Goal: Task Accomplishment & Management: Complete application form

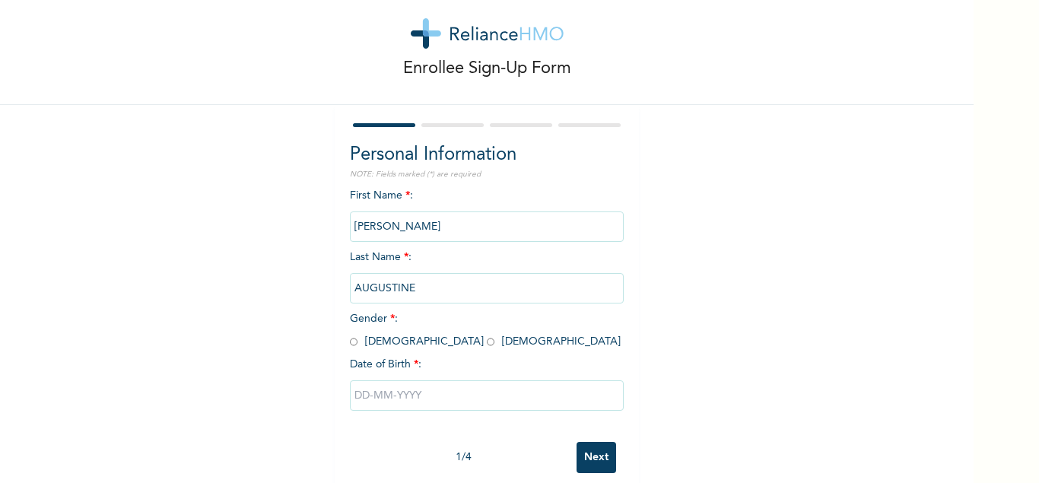
scroll to position [40, 0]
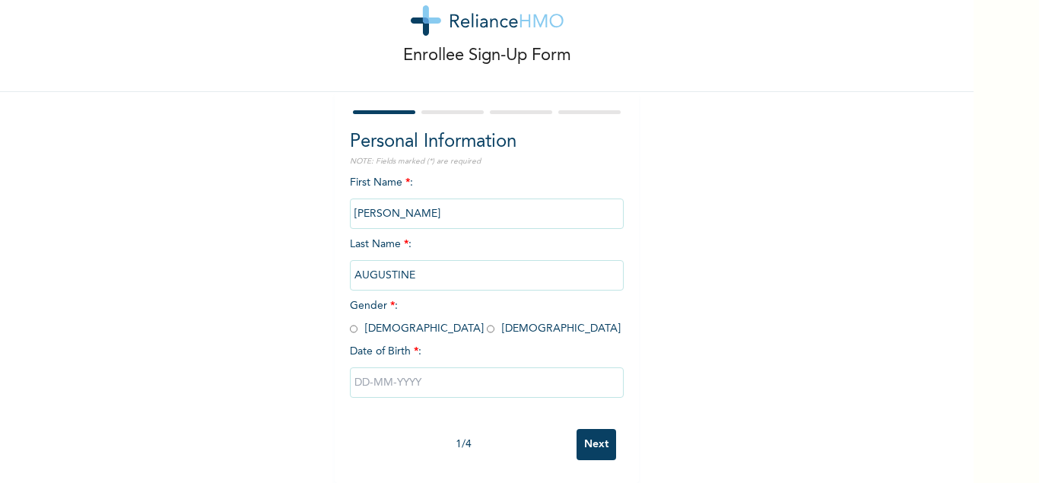
click at [487, 326] on input "radio" at bounding box center [491, 329] width 8 height 14
radio input "true"
click at [372, 381] on input "text" at bounding box center [487, 383] width 274 height 30
select select "8"
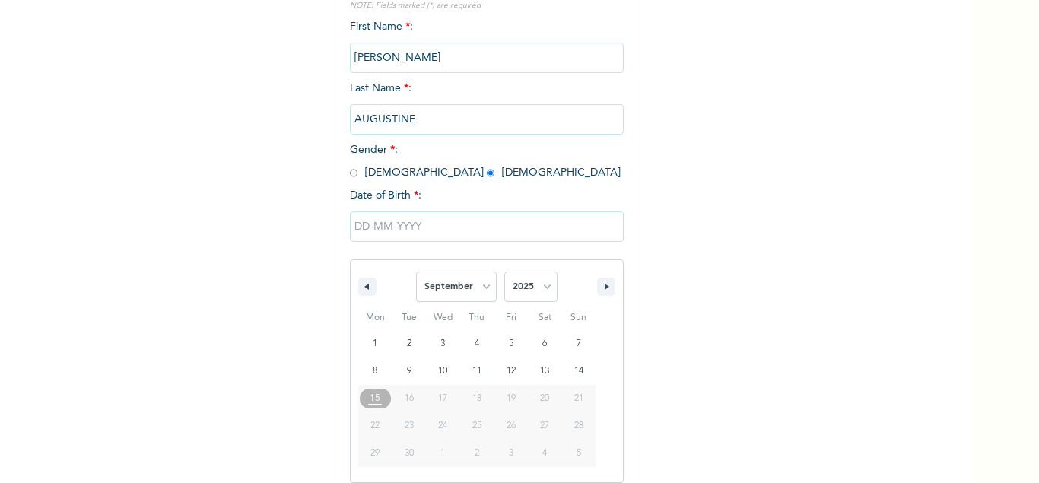
scroll to position [197, 0]
type input "[DATE]"
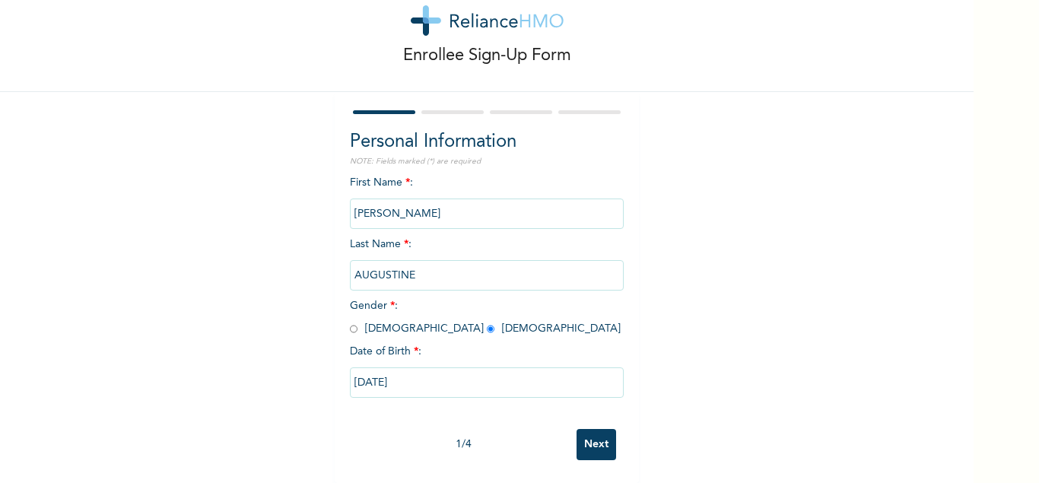
click at [385, 387] on input "[DATE]" at bounding box center [487, 383] width 274 height 30
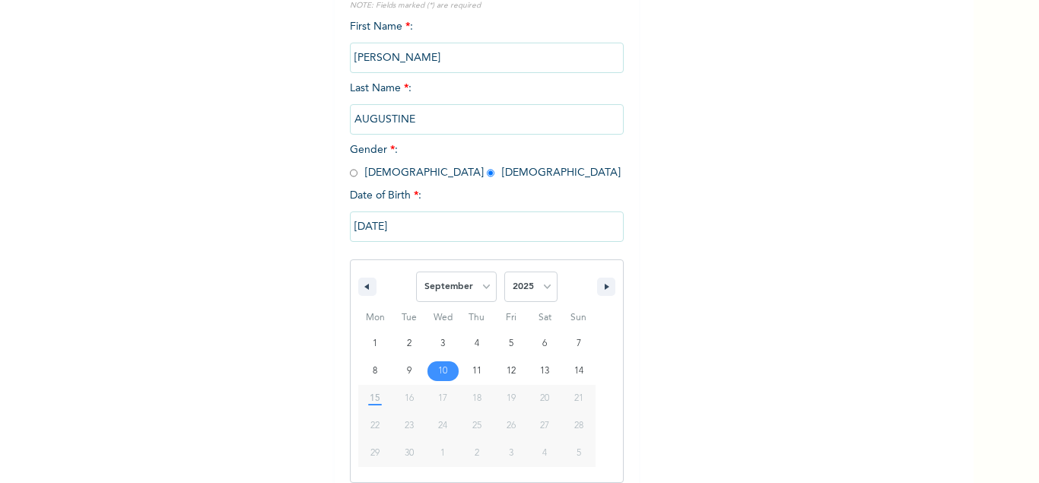
scroll to position [197, 0]
click at [416, 271] on select "January February March April May June July August September October November De…" at bounding box center [456, 286] width 81 height 30
click option "October" at bounding box center [0, 0] width 0 height 0
click at [416, 271] on select "January February March April May June July August September October November De…" at bounding box center [456, 286] width 81 height 30
click option "October" at bounding box center [0, 0] width 0 height 0
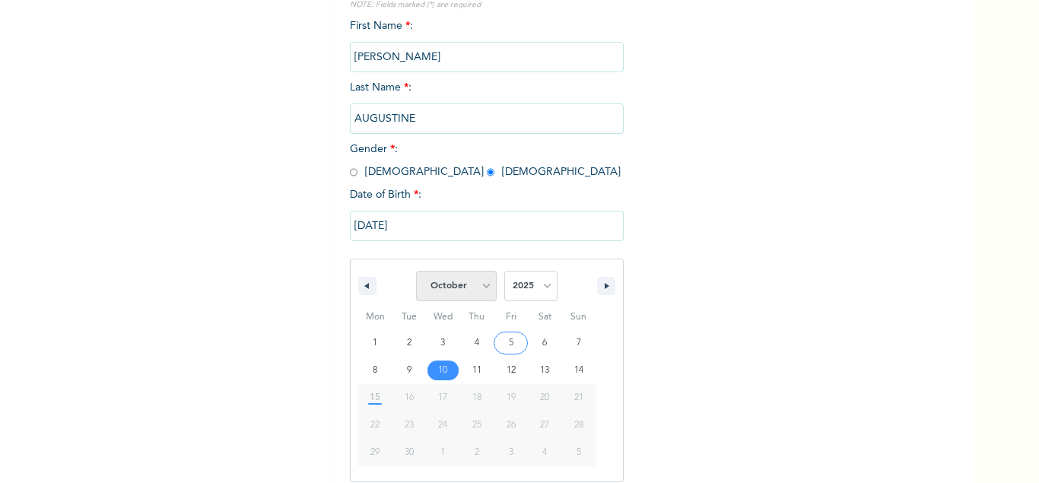
select select "8"
click at [504, 271] on select "2025 2024 2023 2022 2021 2020 2019 2018 2017 2016 2015 2014 2013 2012 2011 2010…" at bounding box center [530, 286] width 53 height 30
select select "1989"
click option "1989" at bounding box center [0, 0] width 0 height 0
click at [416, 271] on select "January February March April May June July August September October November De…" at bounding box center [456, 286] width 81 height 30
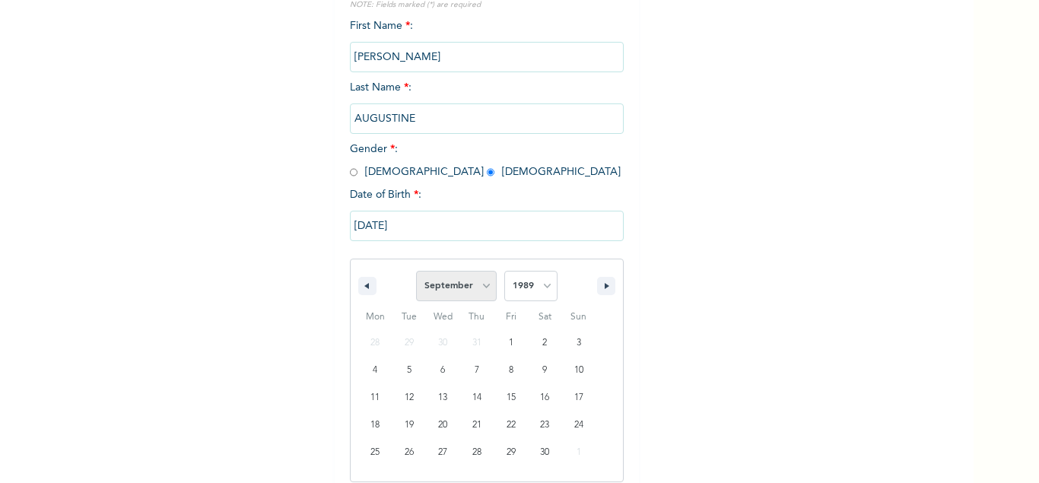
select select "9"
click option "October" at bounding box center [0, 0] width 0 height 0
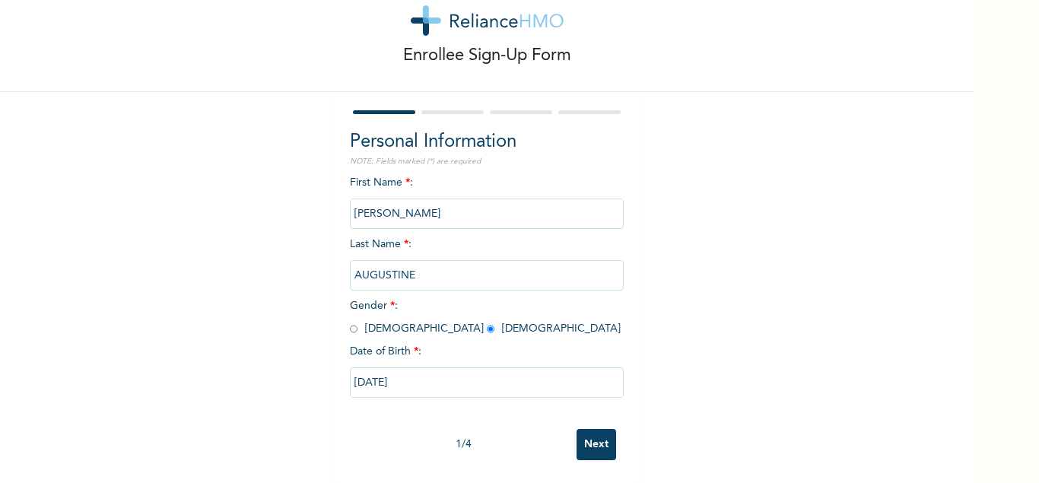
click at [397, 385] on input "09/10/2025" at bounding box center [487, 383] width 274 height 30
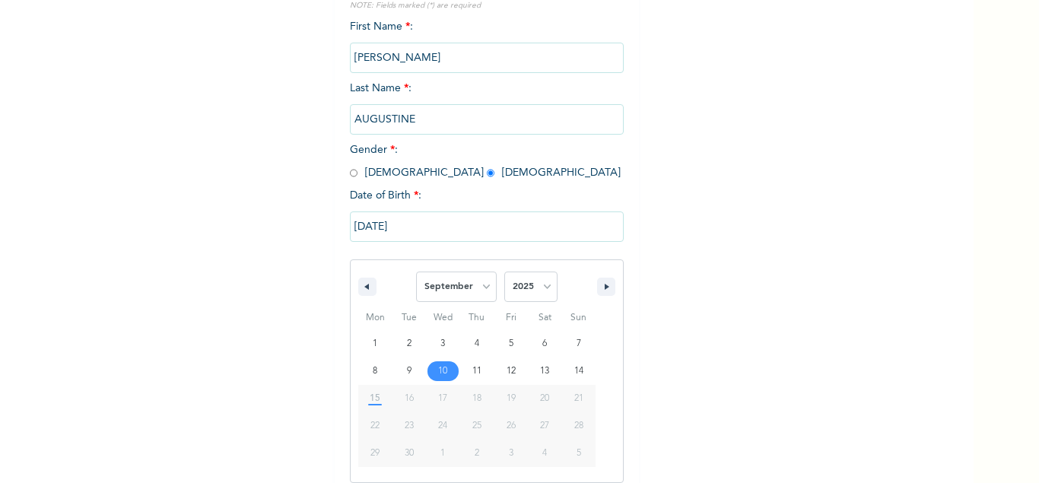
scroll to position [197, 0]
click at [416, 271] on select "January February March April May June July August September October November De…" at bounding box center [456, 286] width 81 height 30
click option "October" at bounding box center [0, 0] width 0 height 0
select select "8"
click at [416, 271] on select "January February March April May June July August September October November De…" at bounding box center [456, 286] width 81 height 30
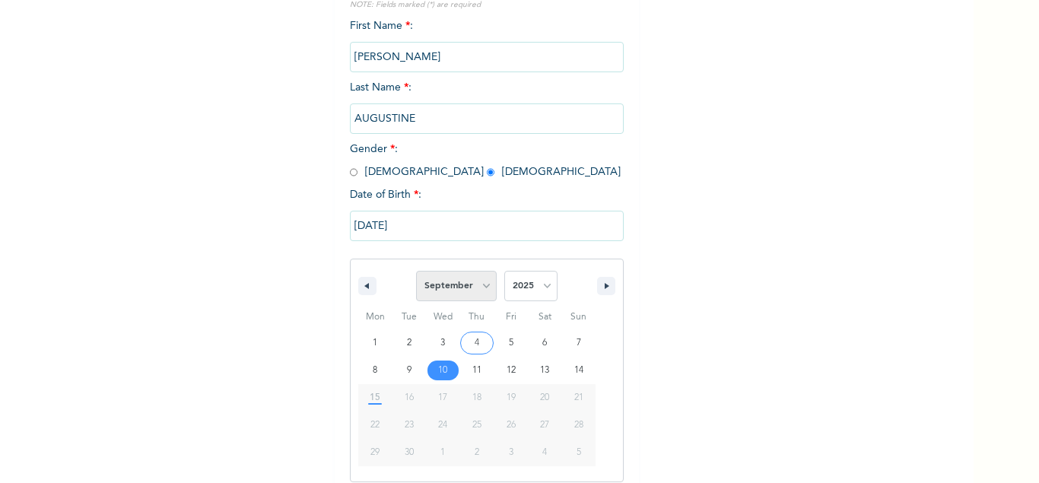
click at [504, 271] on select "2025 2024 2023 2022 2021 2020 2019 2018 2017 2016 2015 2014 2013 2012 2011 2010…" at bounding box center [530, 286] width 53 height 30
select select "1989"
click option "1989" at bounding box center [0, 0] width 0 height 0
click at [416, 271] on select "January February March April May June July August September October November De…" at bounding box center [456, 286] width 81 height 30
select select "9"
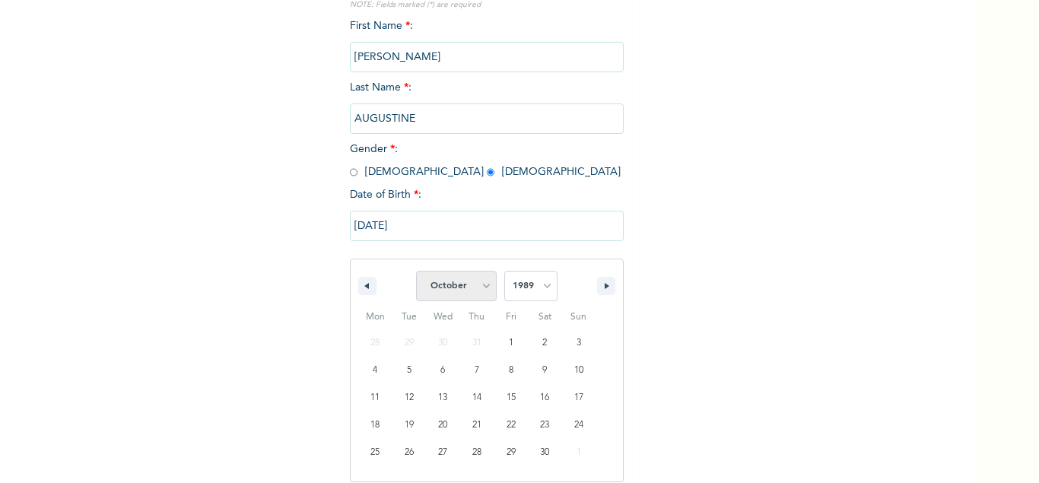
click option "October" at bounding box center [0, 0] width 0 height 0
type input "10/10/1989"
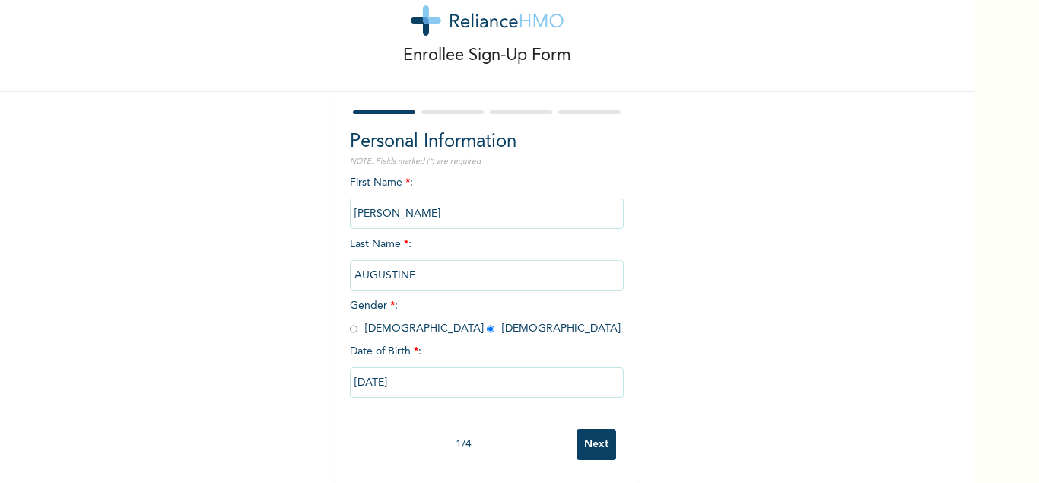
click at [600, 446] on input "Next" at bounding box center [597, 444] width 40 height 31
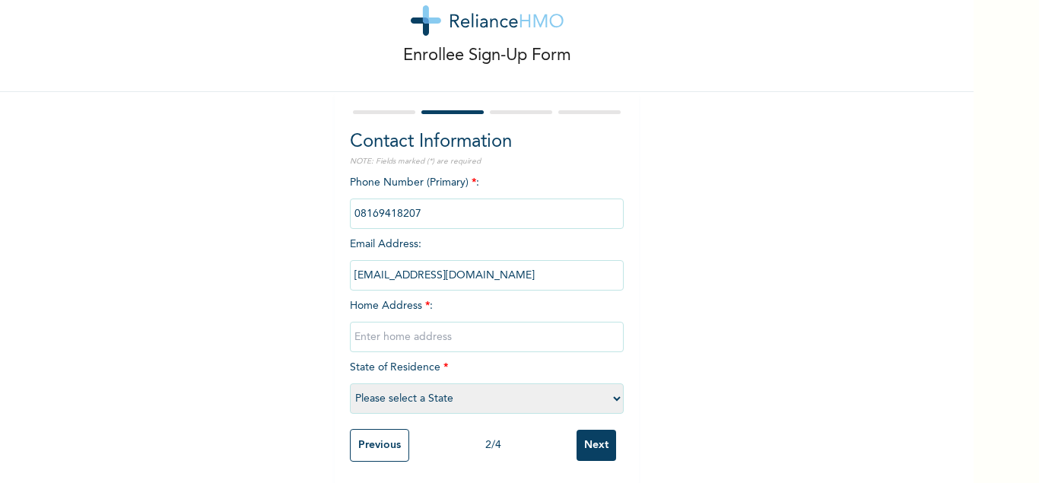
click at [350, 383] on select "Please select a State Abia Abuja (FCT) Adamawa Akwa Ibom Anambra Bauchi Bayelsa…" at bounding box center [487, 398] width 274 height 30
select select "26"
click option "Nasarawa" at bounding box center [0, 0] width 0 height 0
click at [378, 342] on input "text" at bounding box center [487, 337] width 274 height 30
type input "Opposite chief palace kabayi Nasarawa state"
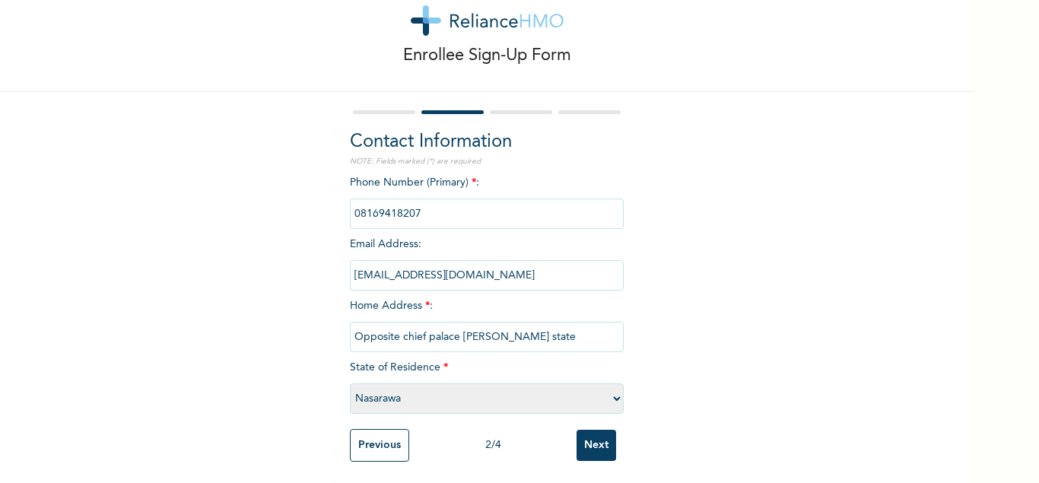
click at [595, 441] on input "Next" at bounding box center [597, 445] width 40 height 31
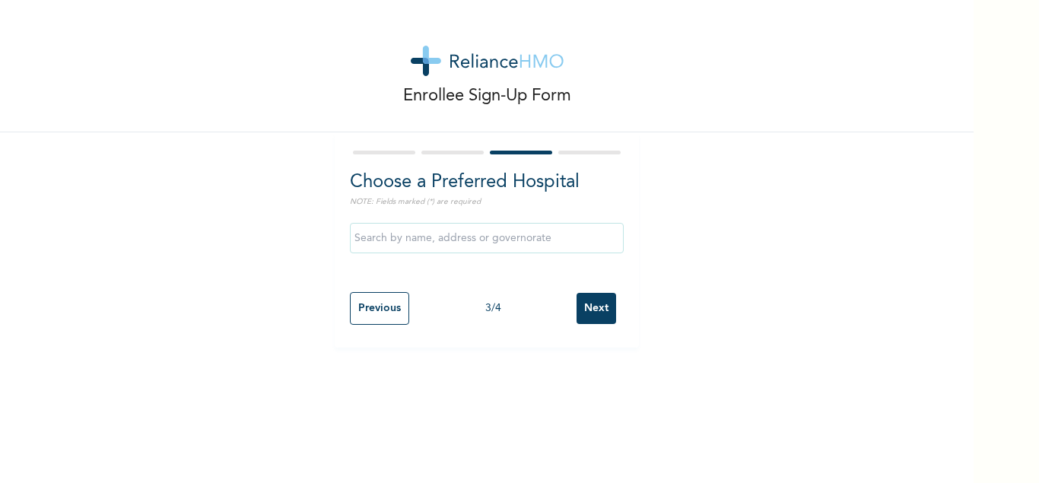
scroll to position [0, 0]
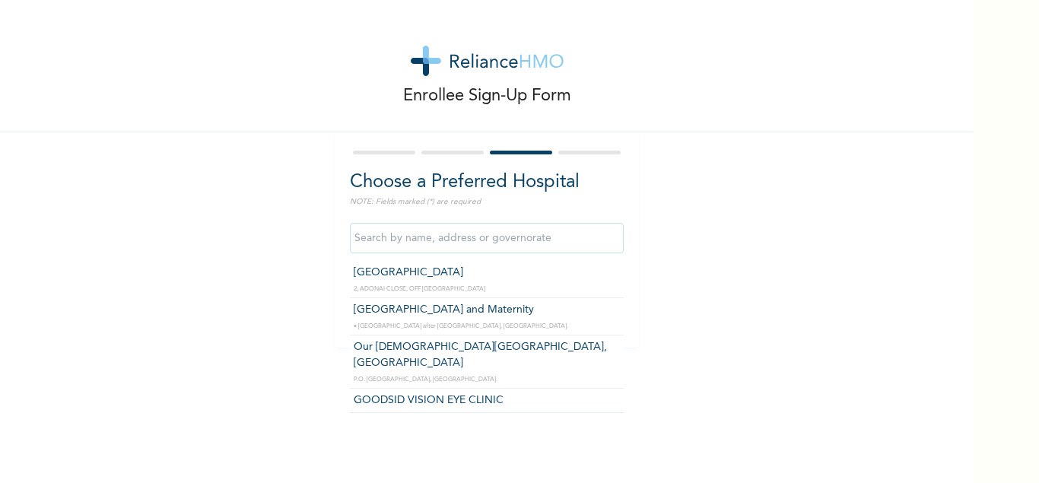
click at [495, 240] on input "text" at bounding box center [487, 238] width 274 height 30
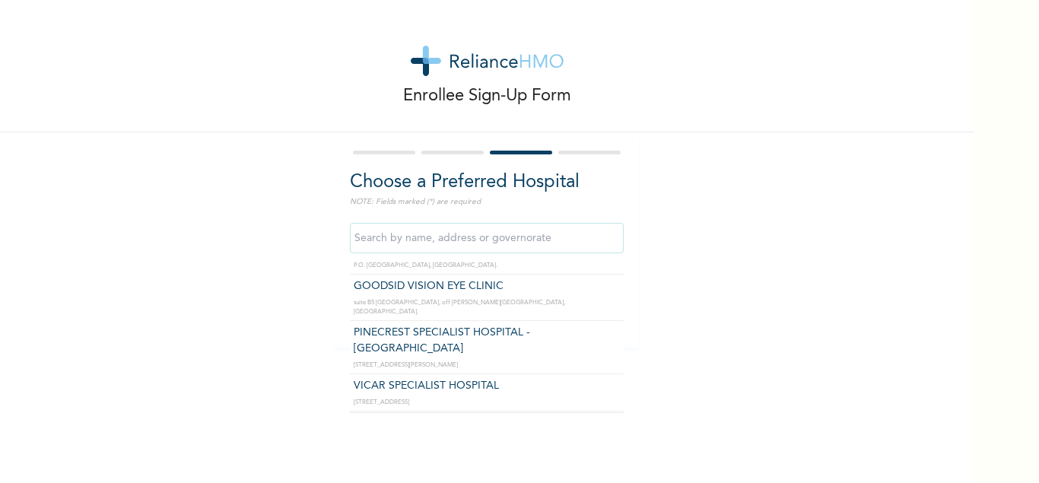
scroll to position [116, 0]
type input "VICAR SPECIALIST HOSPITAL"
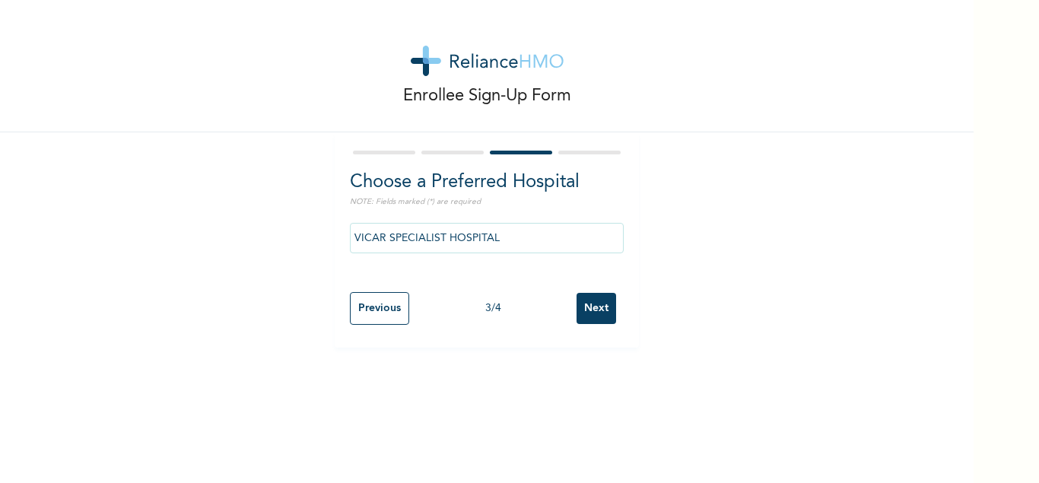
click at [595, 309] on input "Next" at bounding box center [597, 308] width 40 height 31
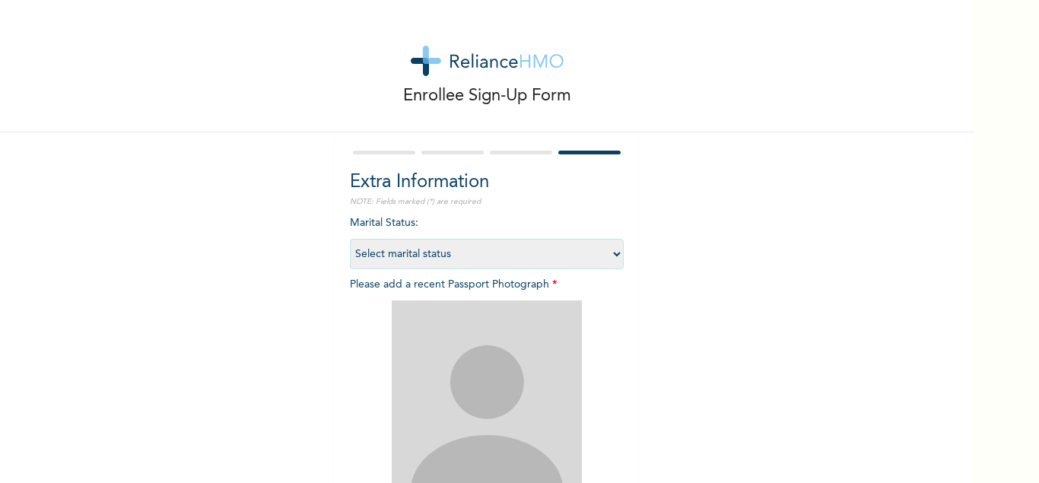
click at [350, 239] on select "Select marital status Single Married Divorced Widow/Widower" at bounding box center [487, 254] width 274 height 30
select select "2"
click option "Married" at bounding box center [0, 0] width 0 height 0
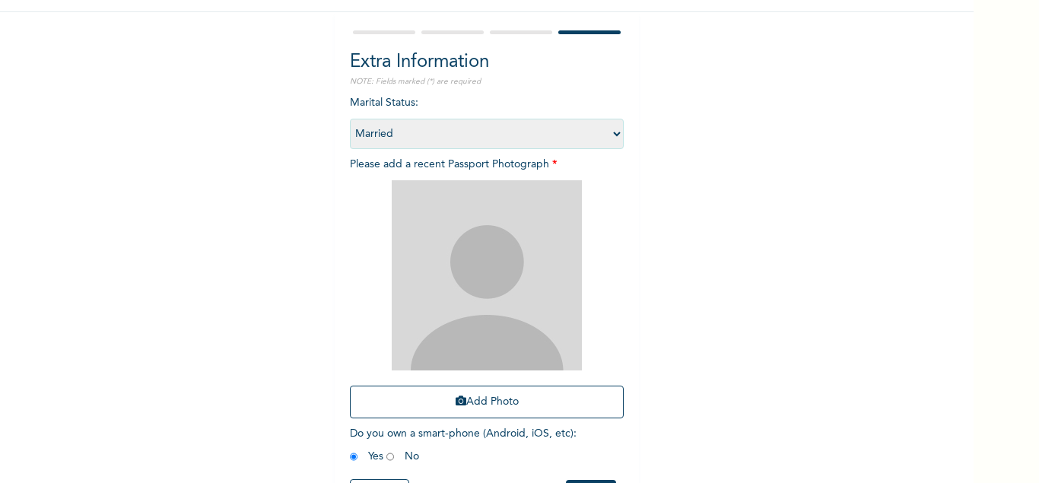
scroll to position [123, 0]
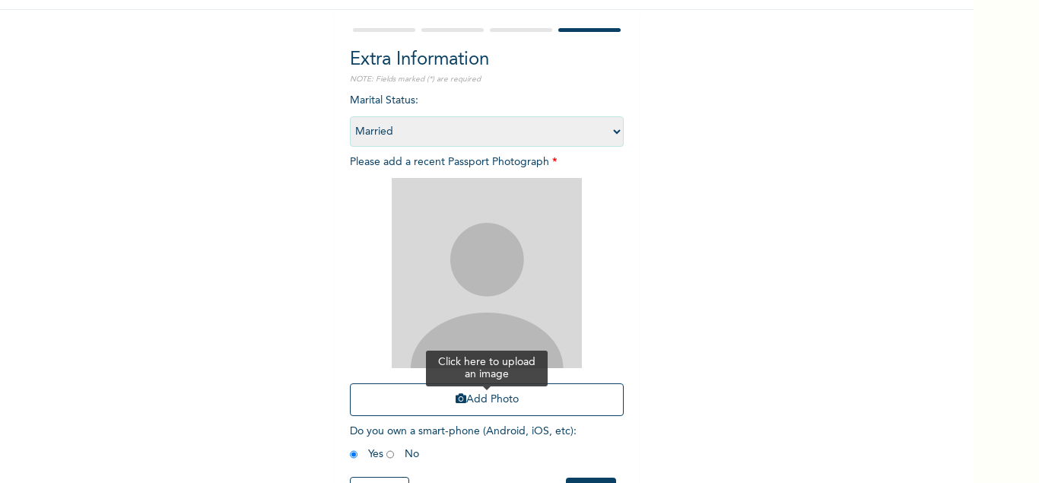
click at [473, 396] on button "Add Photo" at bounding box center [487, 399] width 274 height 33
click at [489, 402] on button "Add Photo" at bounding box center [487, 399] width 274 height 33
click at [479, 399] on button "Add Photo" at bounding box center [487, 399] width 274 height 33
click at [508, 397] on button "Add Photo" at bounding box center [487, 399] width 274 height 33
click at [498, 399] on button "Add Photo" at bounding box center [487, 399] width 274 height 33
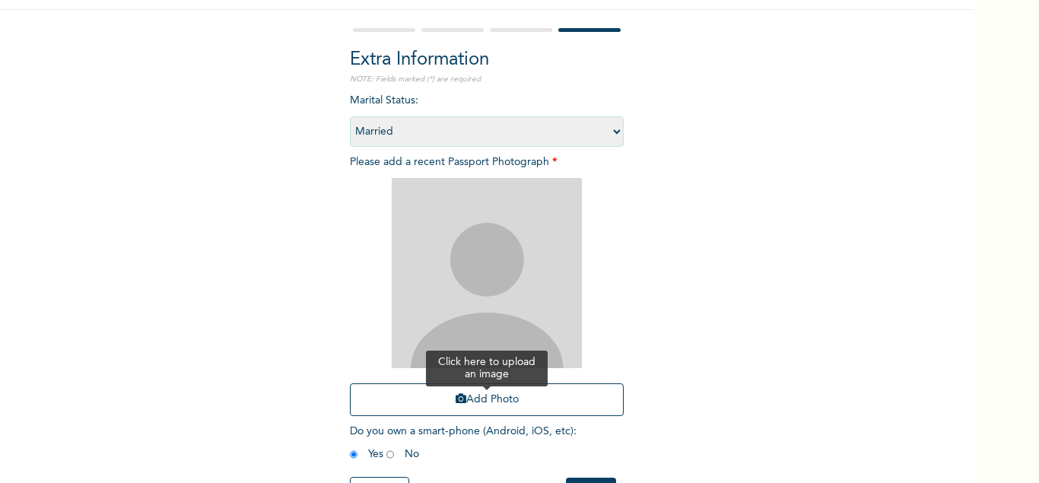
scroll to position [0, 0]
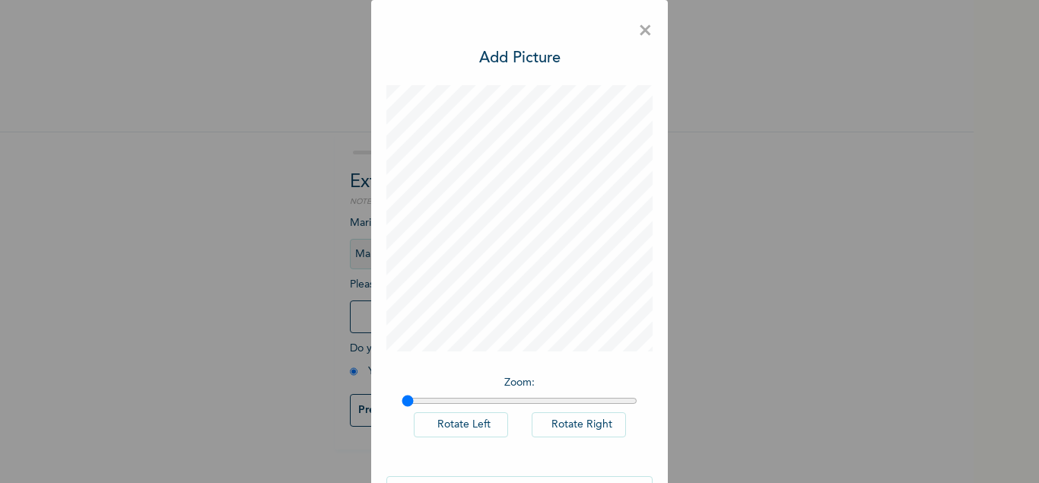
click at [641, 28] on span "×" at bounding box center [645, 31] width 14 height 32
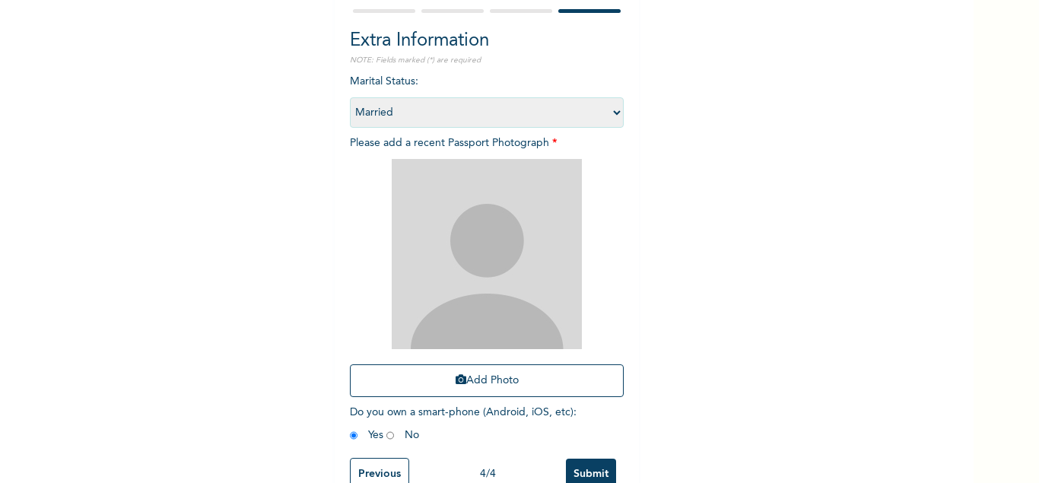
scroll to position [142, 0]
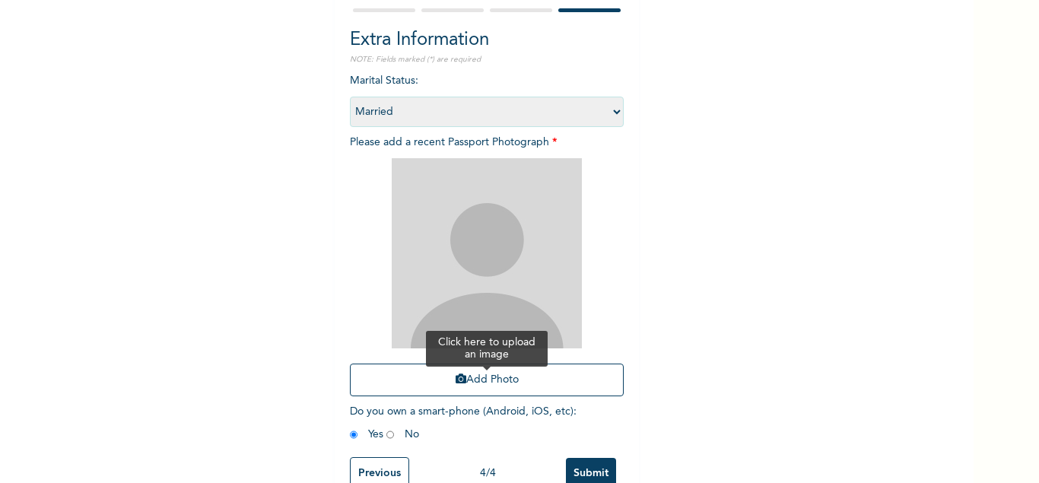
click at [501, 374] on button "Add Photo" at bounding box center [487, 380] width 274 height 33
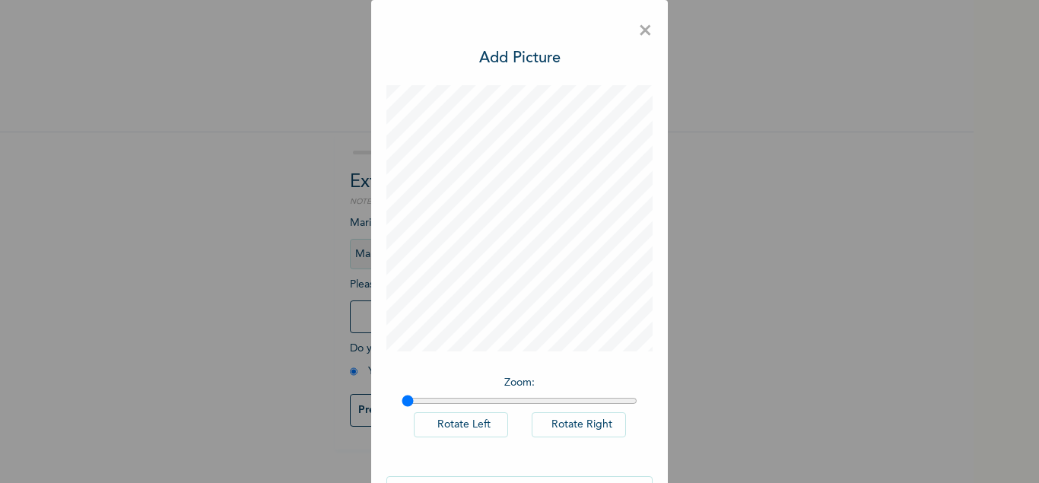
scroll to position [0, 0]
click at [639, 28] on span "×" at bounding box center [645, 31] width 14 height 32
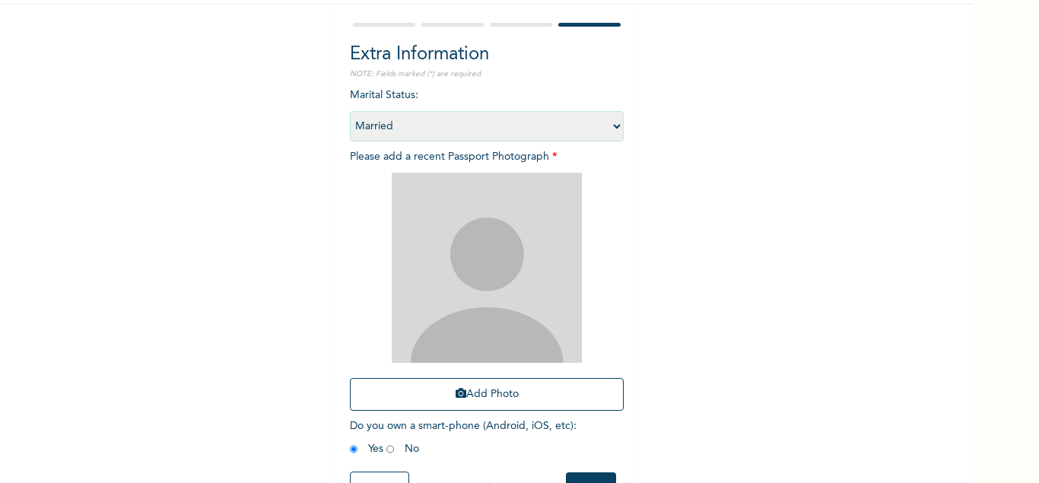
scroll to position [171, 0]
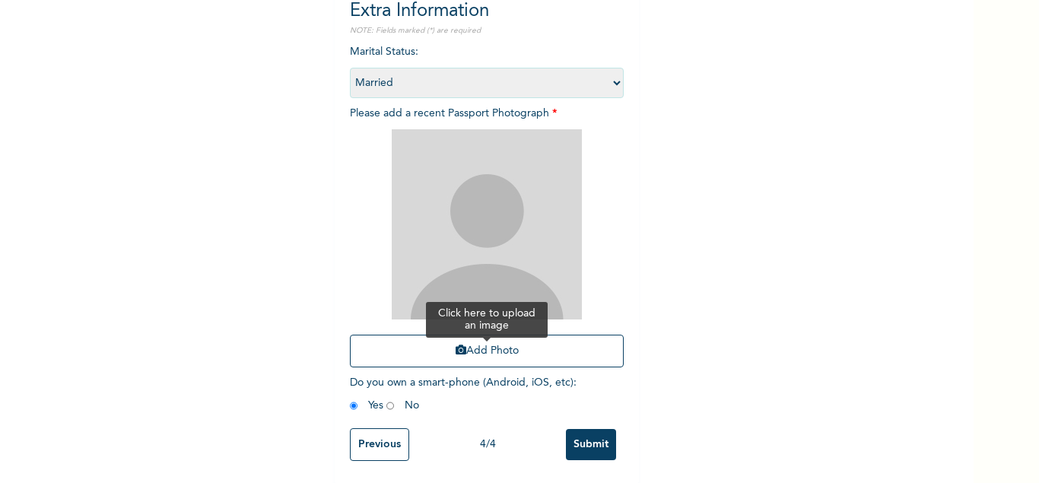
click at [478, 349] on button "Add Photo" at bounding box center [487, 351] width 274 height 33
click at [488, 349] on button "Add Photo" at bounding box center [487, 350] width 274 height 33
click at [500, 349] on button "Add Photo" at bounding box center [487, 350] width 274 height 33
click at [377, 449] on input "Previous" at bounding box center [379, 444] width 59 height 33
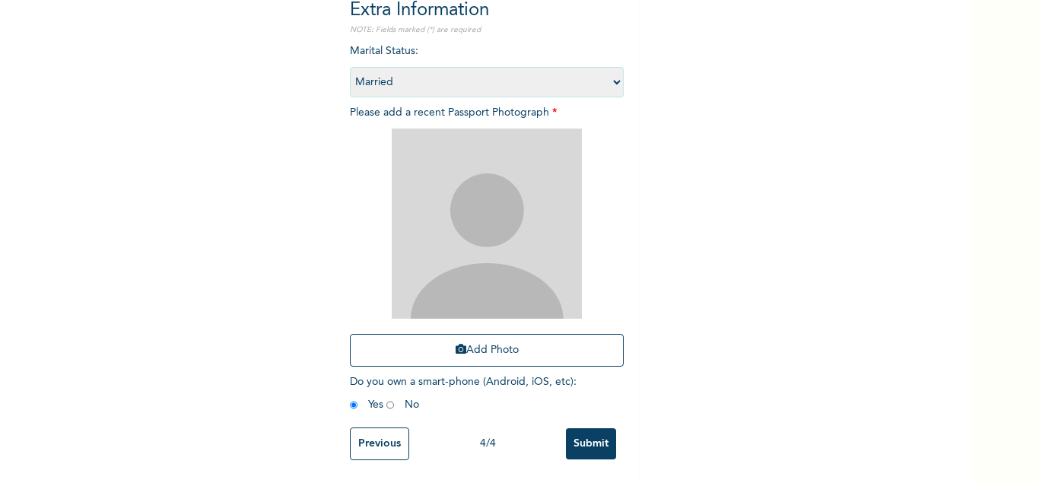
scroll to position [0, 0]
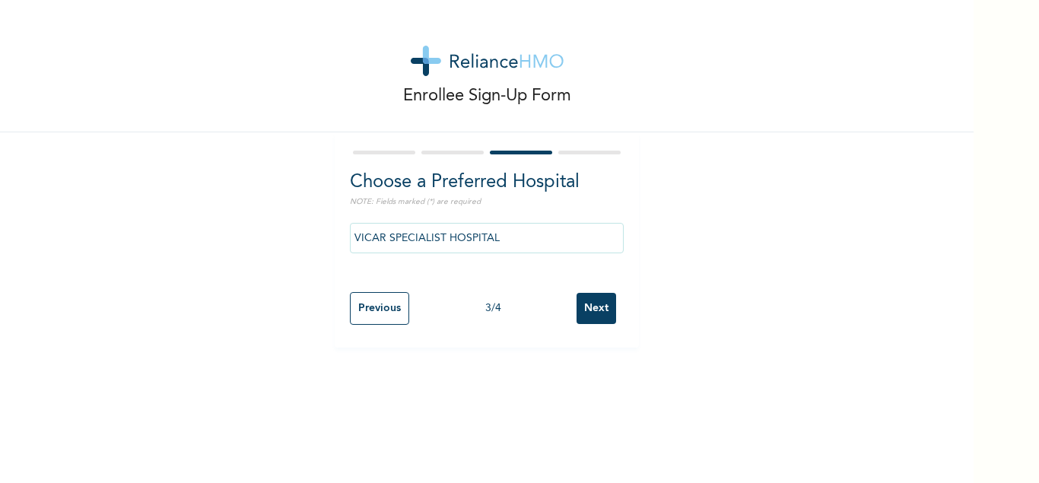
click at [598, 311] on input "Next" at bounding box center [597, 308] width 40 height 31
select select "2"
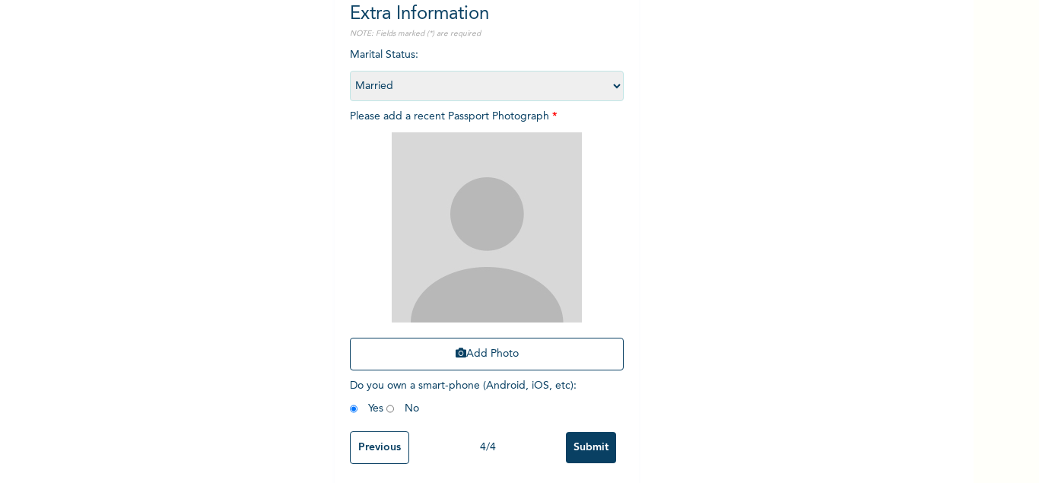
scroll to position [172, 0]
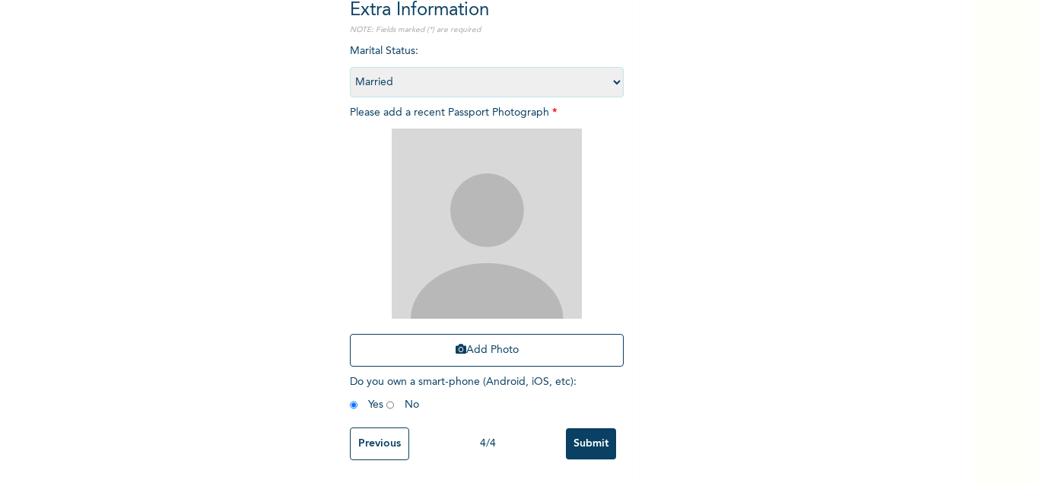
click at [389, 408] on input "radio" at bounding box center [391, 405] width 8 height 14
radio input "true"
click at [463, 348] on icon "button" at bounding box center [461, 349] width 11 height 11
click at [565, 355] on button "Add Photo" at bounding box center [487, 350] width 274 height 33
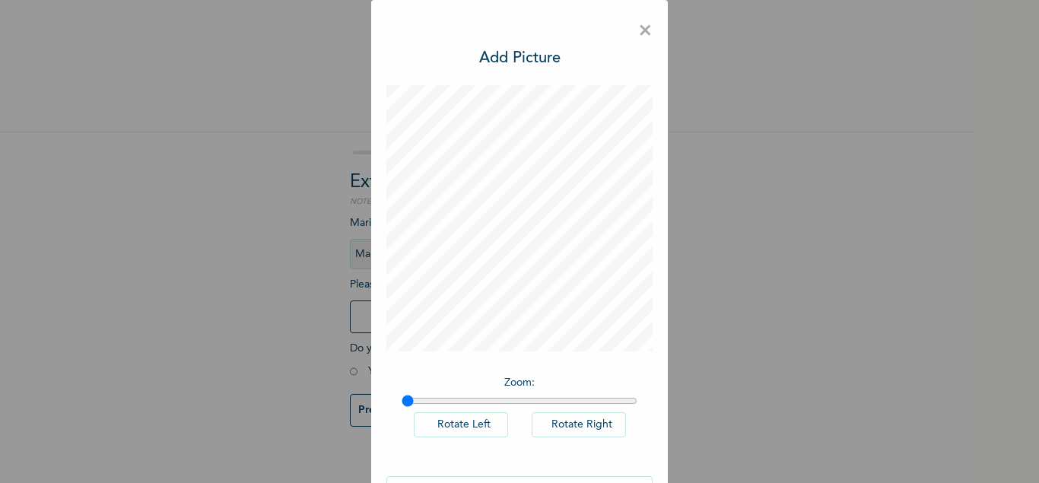
scroll to position [0, 0]
click at [447, 404] on input "range" at bounding box center [520, 401] width 236 height 12
click at [422, 399] on input "range" at bounding box center [520, 401] width 236 height 12
click at [409, 404] on input "range" at bounding box center [520, 401] width 236 height 12
drag, startPoint x: 662, startPoint y: 208, endPoint x: 683, endPoint y: 365, distance: 158.8
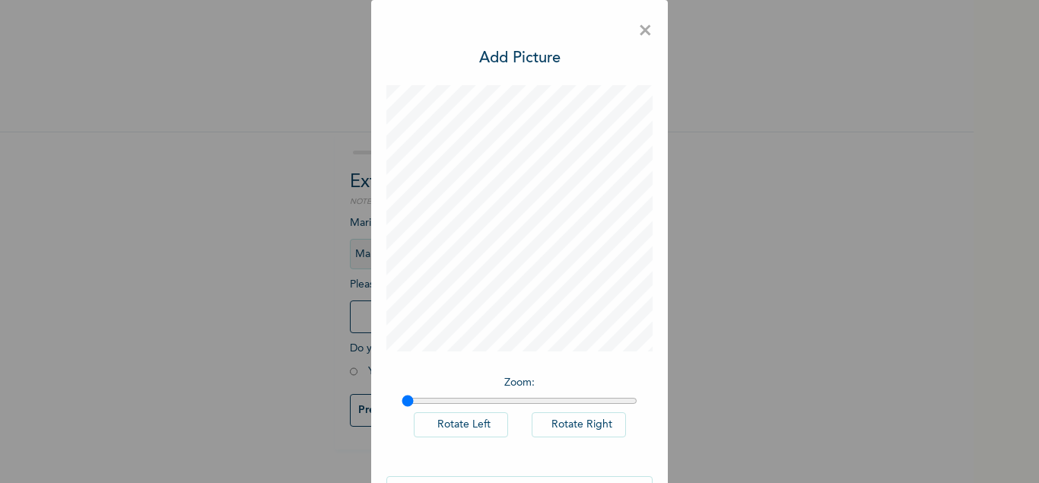
click at [683, 365] on div "× Add Picture Zoom : Rotate Left Rotate Right DONE" at bounding box center [519, 241] width 1039 height 483
click at [587, 425] on button "Rotate Right" at bounding box center [579, 424] width 94 height 25
click at [476, 431] on button "Rotate Left" at bounding box center [461, 424] width 94 height 25
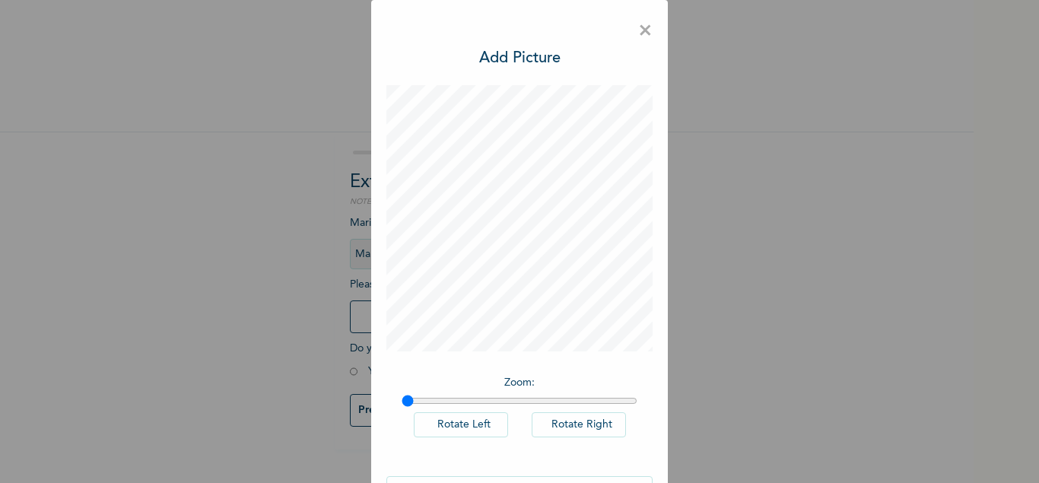
click at [476, 431] on button "Rotate Left" at bounding box center [461, 424] width 94 height 25
click at [528, 382] on p "Zoom :" at bounding box center [520, 383] width 236 height 16
click at [561, 396] on input "range" at bounding box center [520, 401] width 236 height 12
click at [582, 393] on div "Zoom : Rotate Left Rotate Right" at bounding box center [520, 415] width 266 height 94
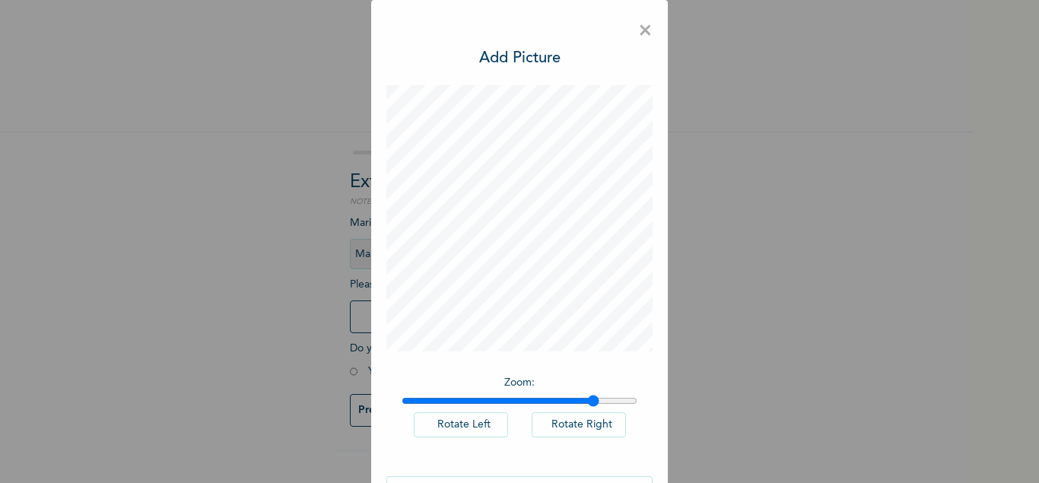
click at [593, 400] on input "range" at bounding box center [520, 401] width 236 height 12
click at [558, 407] on input "range" at bounding box center [520, 401] width 236 height 12
click at [541, 407] on input "range" at bounding box center [520, 401] width 236 height 12
click at [516, 399] on input "range" at bounding box center [520, 401] width 236 height 12
click at [493, 399] on input "range" at bounding box center [520, 401] width 236 height 12
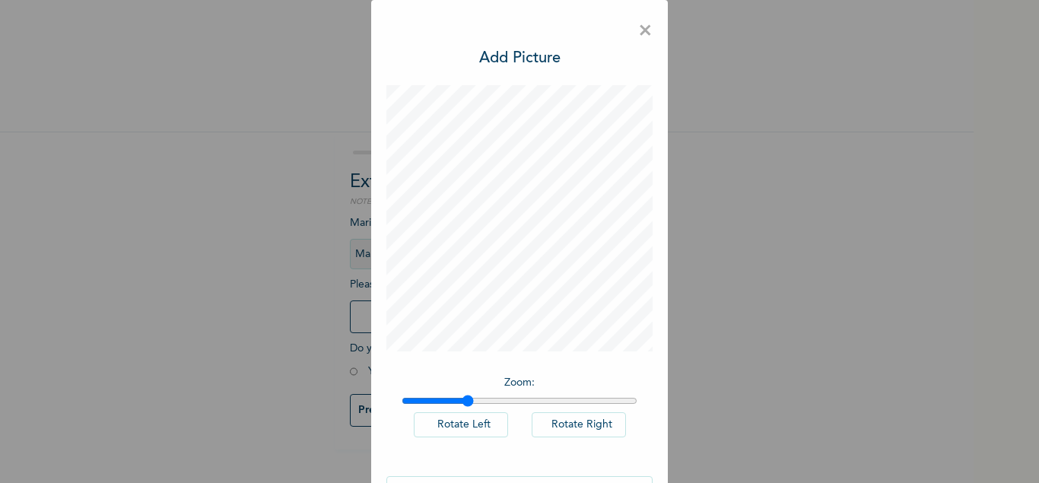
click at [469, 401] on input "range" at bounding box center [520, 401] width 236 height 12
click at [446, 402] on input "range" at bounding box center [520, 401] width 236 height 12
click at [420, 401] on input "range" at bounding box center [520, 401] width 236 height 12
type input "1"
click at [409, 403] on input "range" at bounding box center [520, 401] width 236 height 12
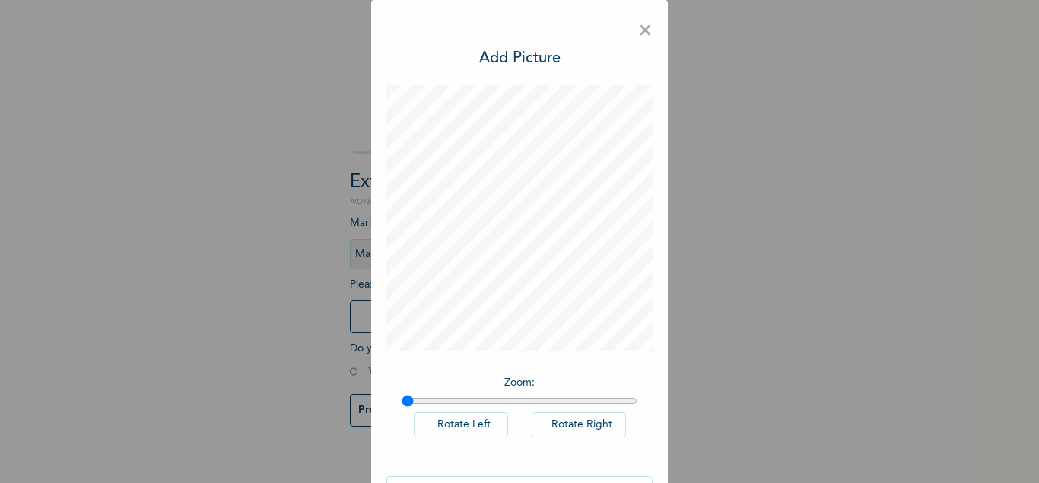
click at [409, 403] on input "range" at bounding box center [520, 401] width 236 height 12
click at [646, 26] on span "×" at bounding box center [645, 31] width 14 height 32
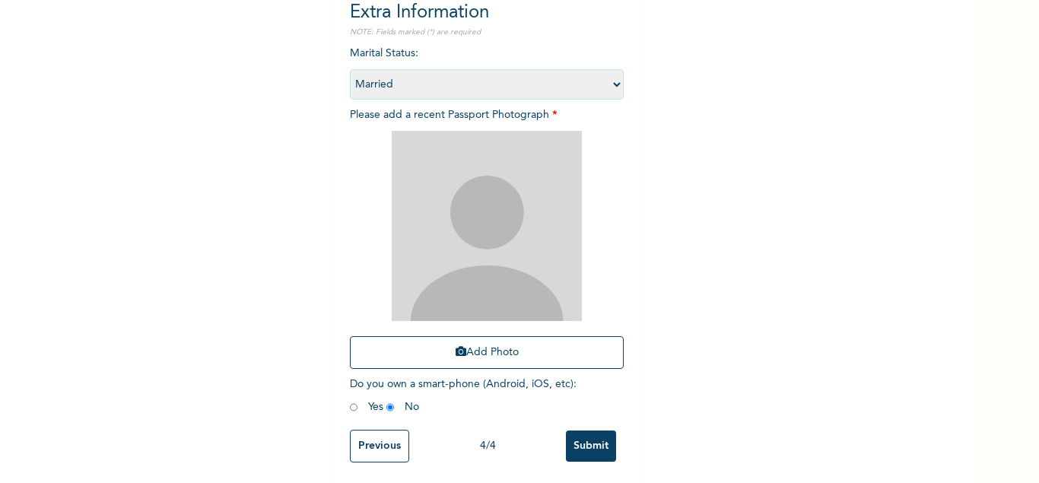
scroll to position [172, 0]
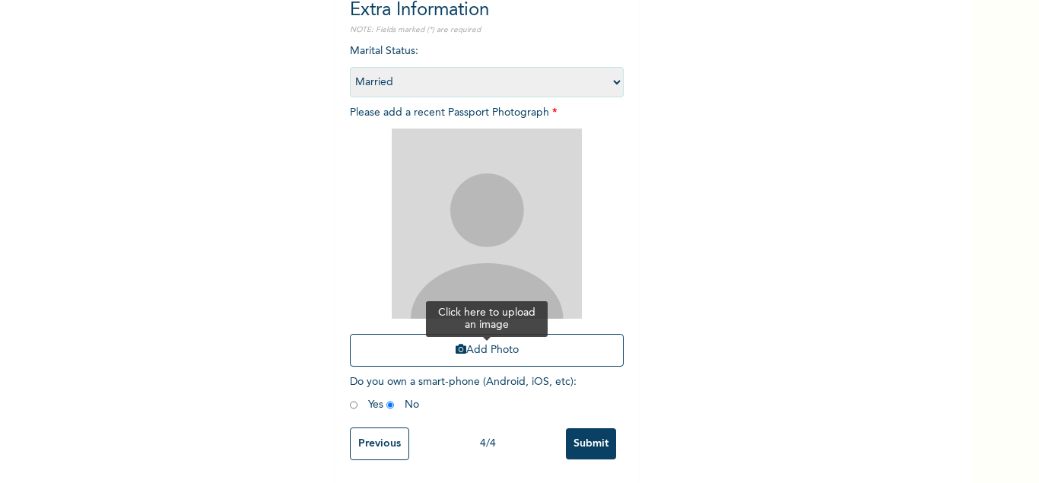
click at [500, 351] on button "Add Photo" at bounding box center [487, 350] width 274 height 33
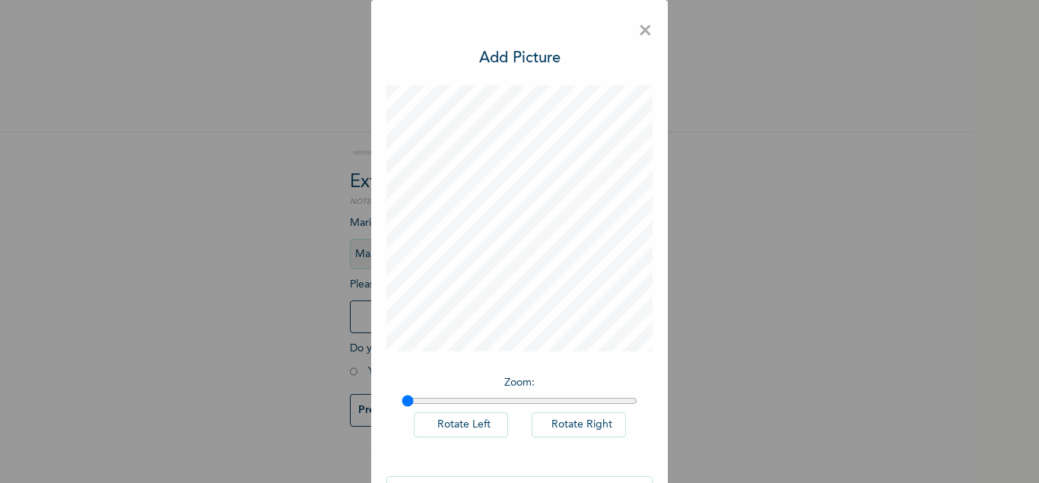
click at [646, 35] on span "×" at bounding box center [645, 31] width 14 height 32
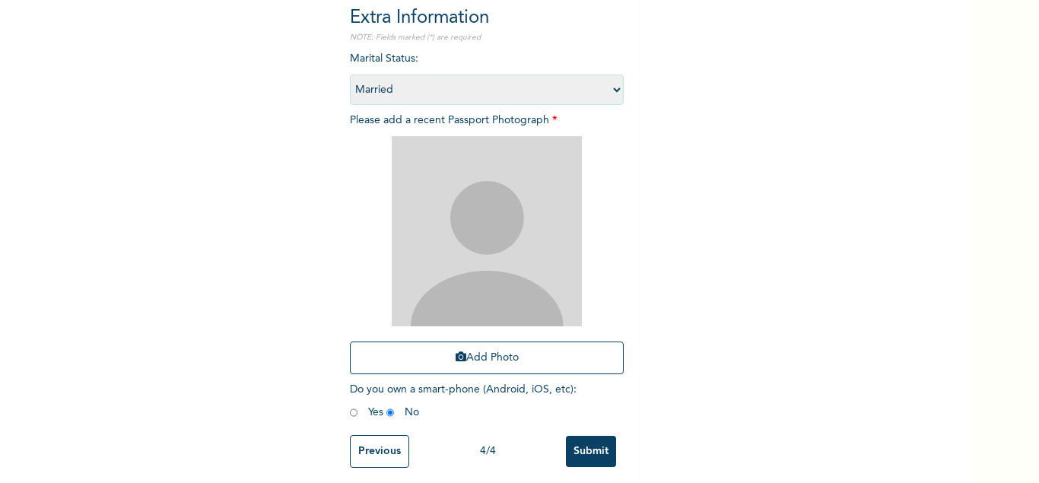
scroll to position [167, 0]
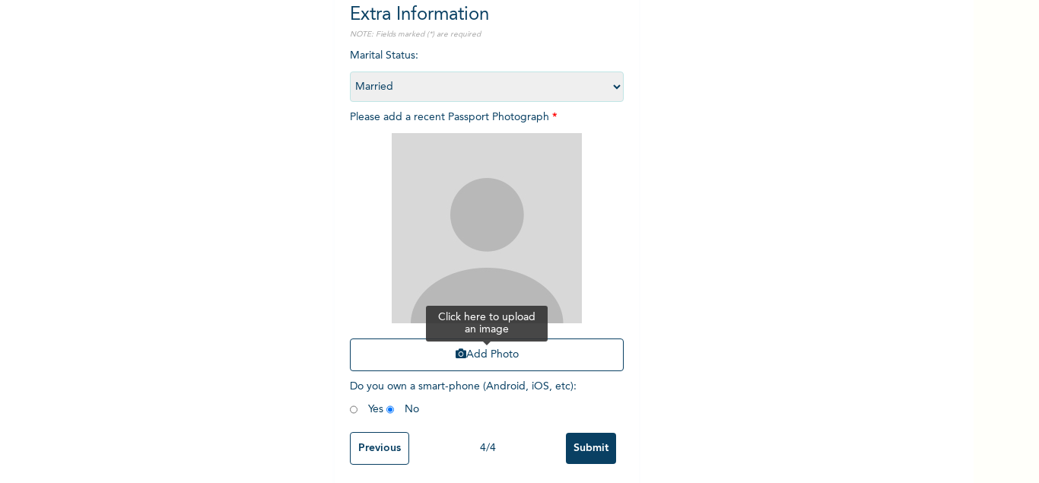
click at [490, 356] on button "Add Photo" at bounding box center [487, 355] width 274 height 33
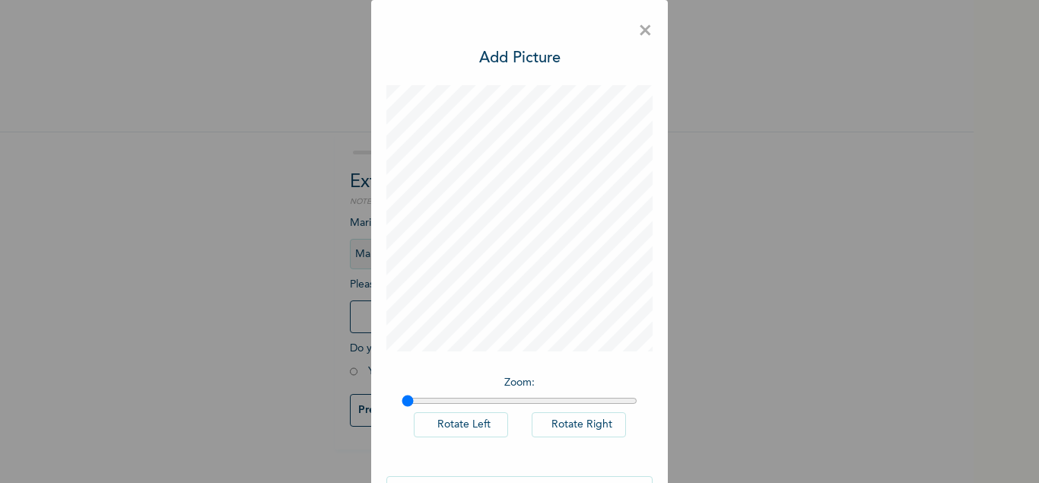
scroll to position [0, 0]
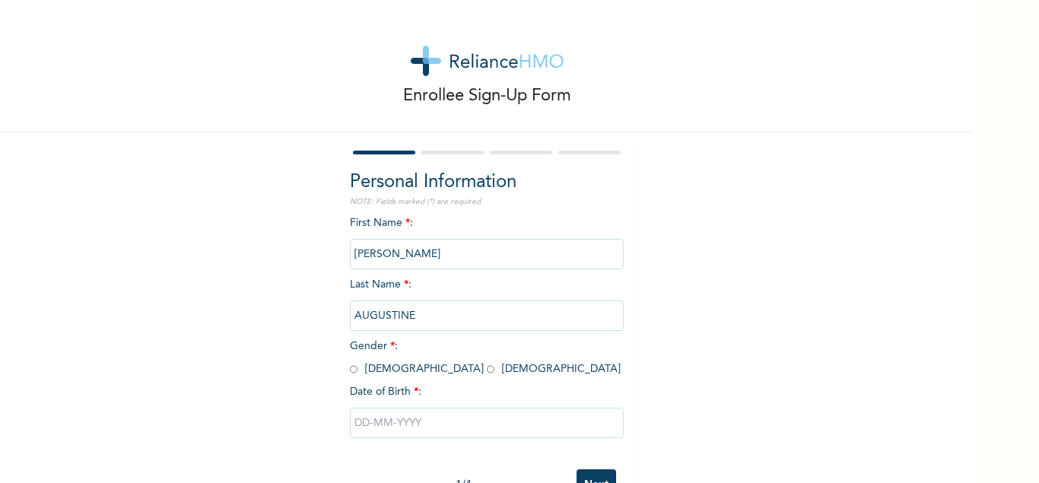
click at [385, 428] on input "text" at bounding box center [487, 423] width 274 height 30
select select "8"
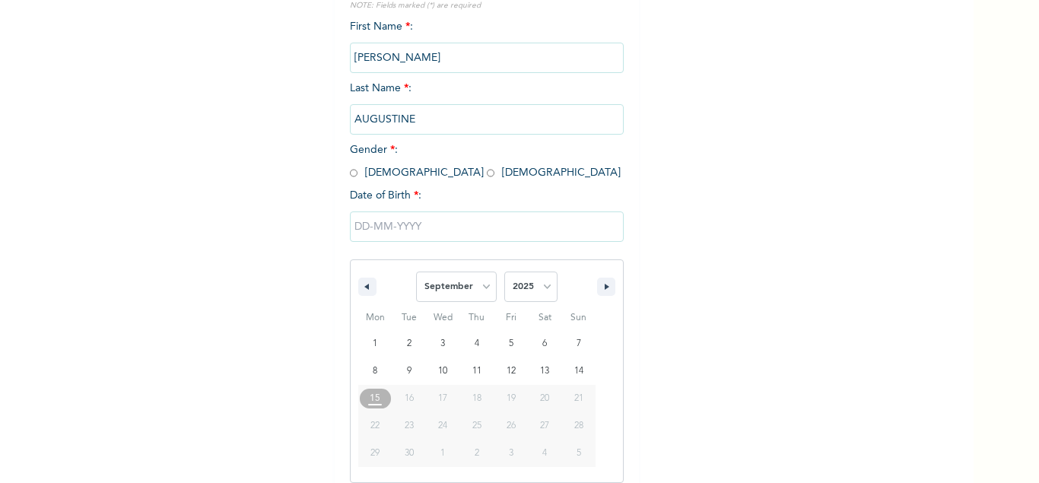
scroll to position [197, 0]
click at [504, 271] on select "2025 2024 2023 2022 2021 2020 2019 2018 2017 2016 2015 2014 2013 2012 2011 2010…" at bounding box center [530, 286] width 53 height 30
select select "1989"
click option "1989" at bounding box center [0, 0] width 0 height 0
click at [416, 271] on select "January February March April May June July August September October November De…" at bounding box center [456, 286] width 81 height 30
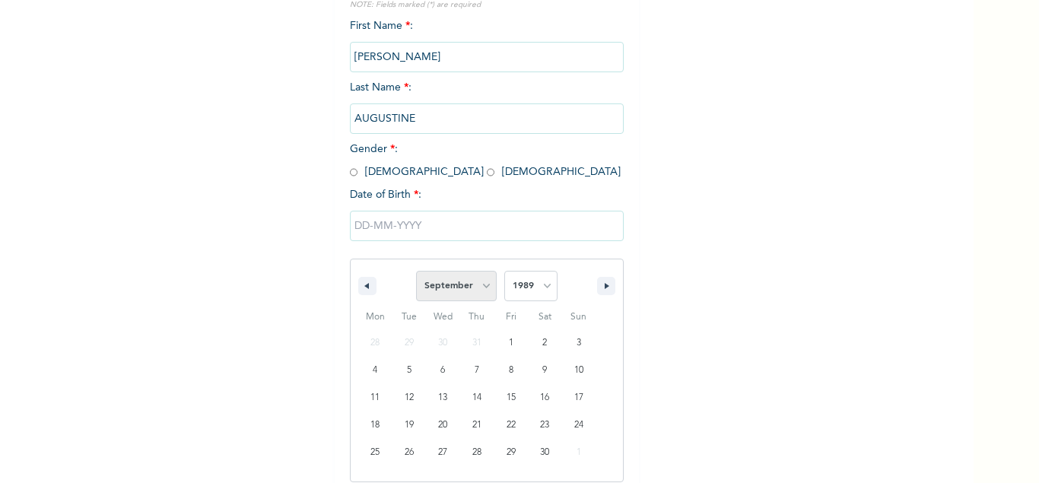
select select "9"
click option "October" at bounding box center [0, 0] width 0 height 0
type input "[DATE]"
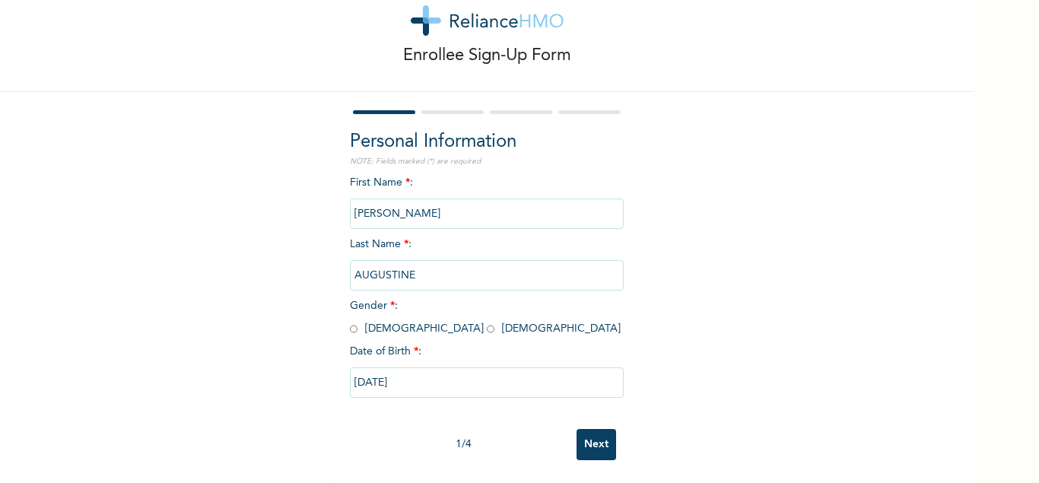
click at [487, 331] on input "radio" at bounding box center [491, 329] width 8 height 14
radio input "true"
click at [600, 443] on input "Next" at bounding box center [597, 444] width 40 height 31
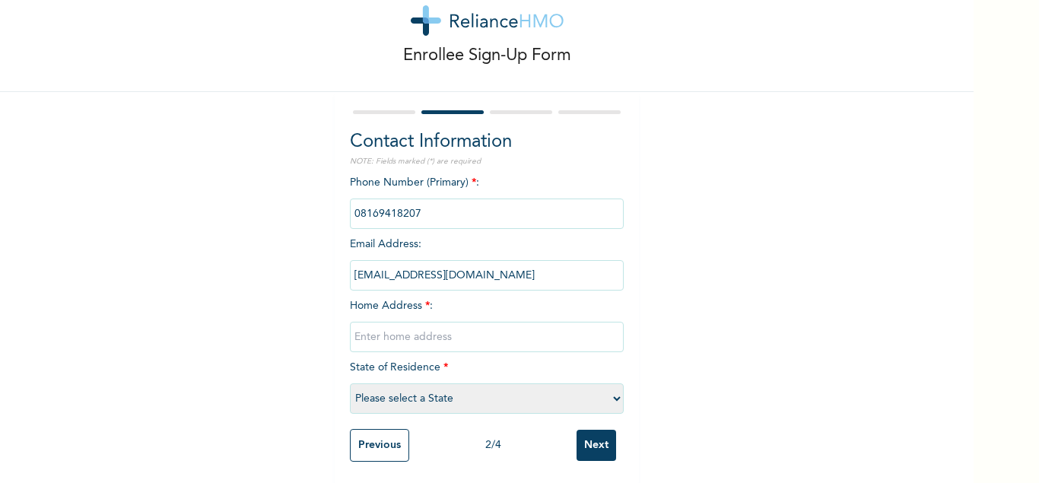
click at [350, 383] on select "Please select a State [PERSON_NAME] (FCT) [PERSON_NAME] Ibom [GEOGRAPHIC_DATA] …" at bounding box center [487, 398] width 274 height 30
select select "26"
click option "Nasarawa" at bounding box center [0, 0] width 0 height 0
click at [391, 339] on input "text" at bounding box center [487, 337] width 274 height 30
type input "Opposite chief palace kabayi Nasarawa state"
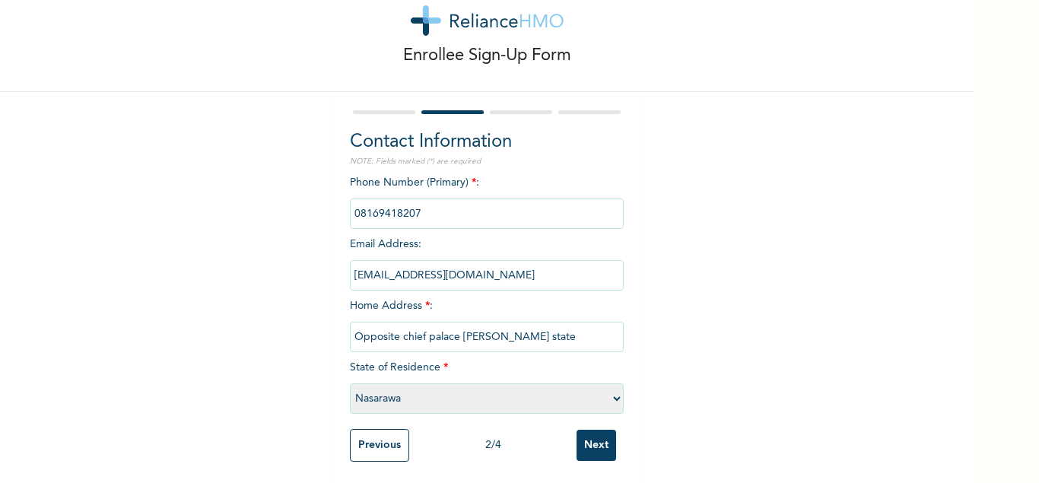
click at [596, 438] on input "Next" at bounding box center [597, 445] width 40 height 31
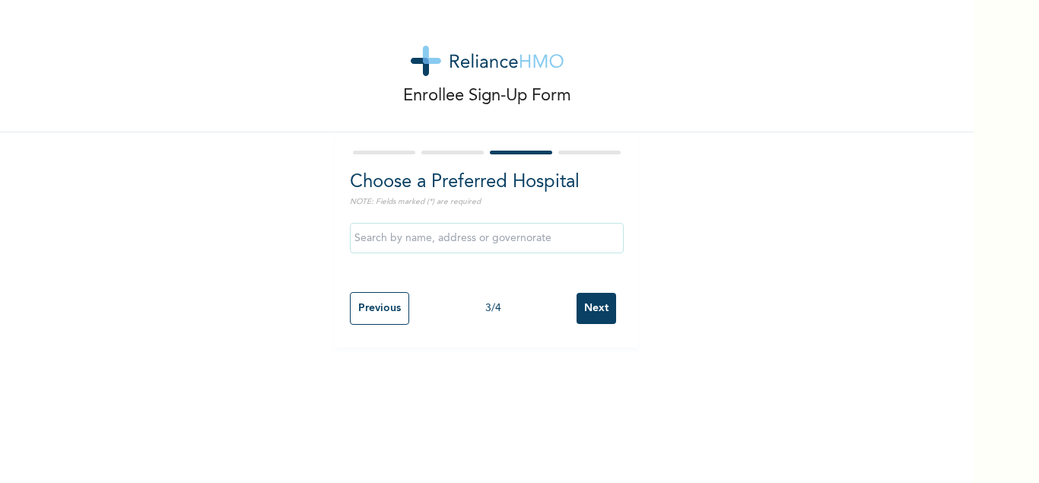
scroll to position [0, 0]
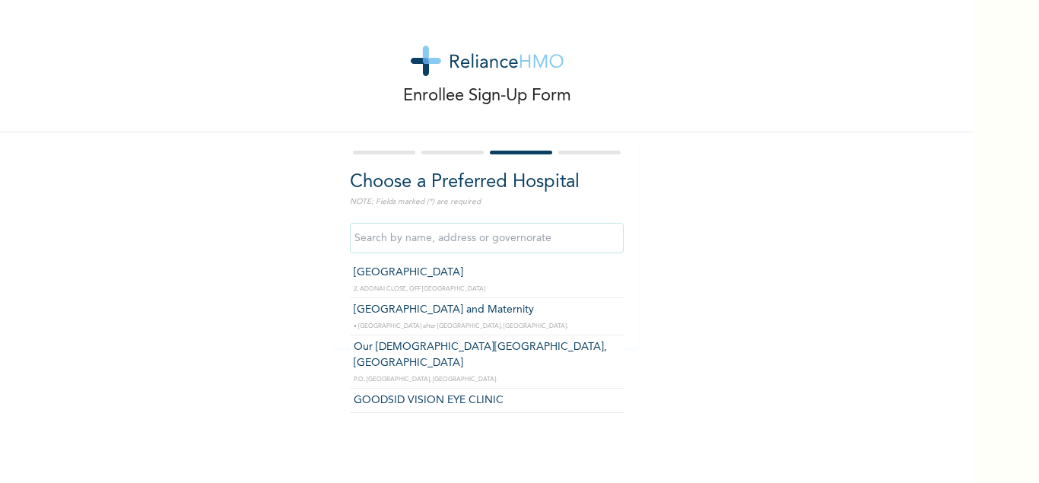
click at [469, 234] on input "text" at bounding box center [487, 238] width 274 height 30
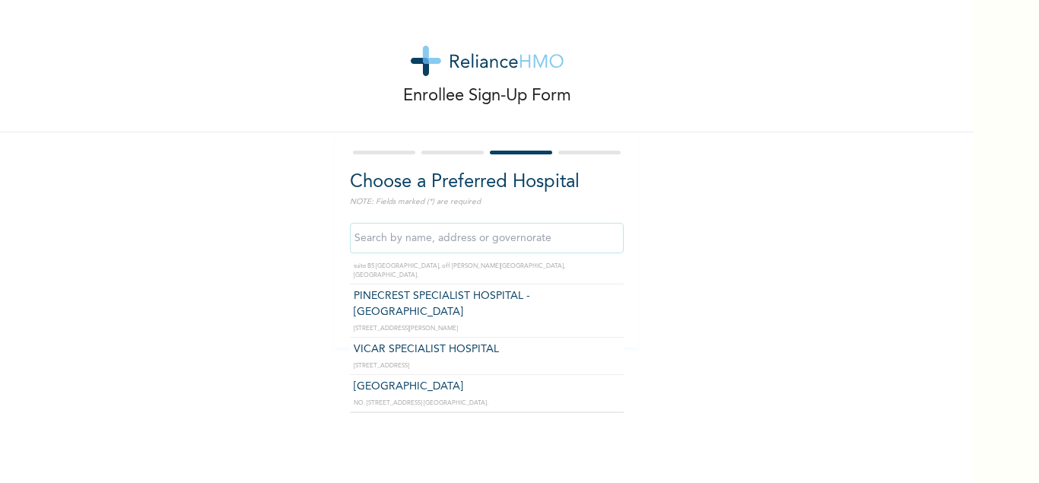
scroll to position [155, 0]
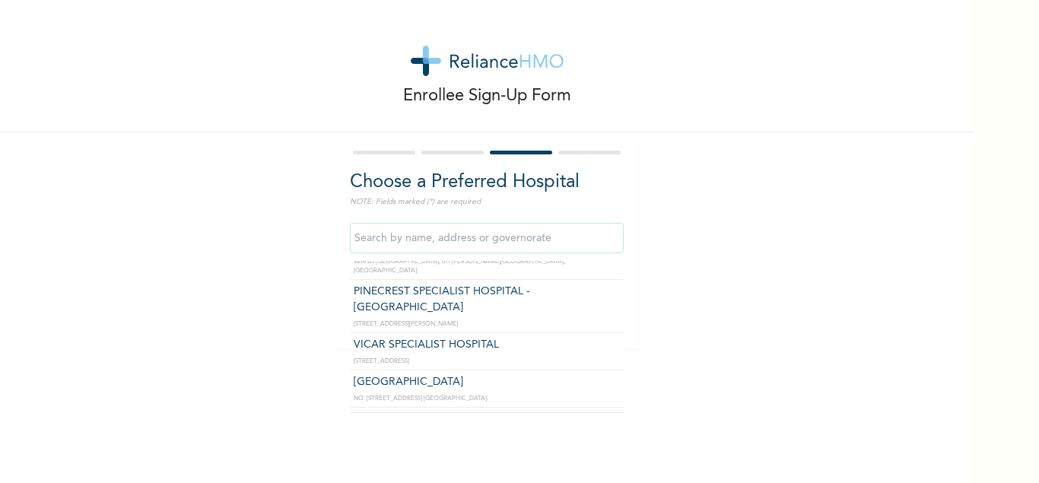
type input "VICAR SPECIALIST HOSPITAL"
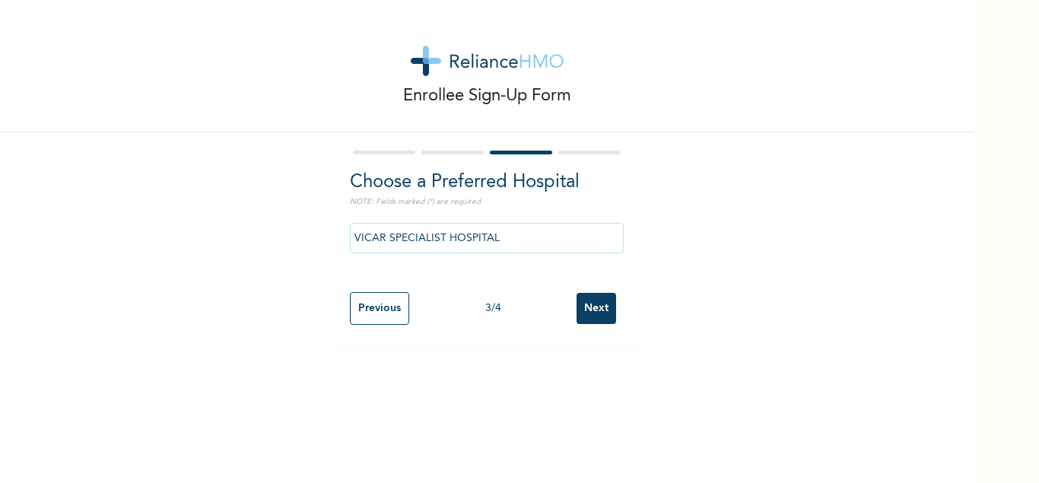
click at [597, 311] on input "Next" at bounding box center [597, 308] width 40 height 31
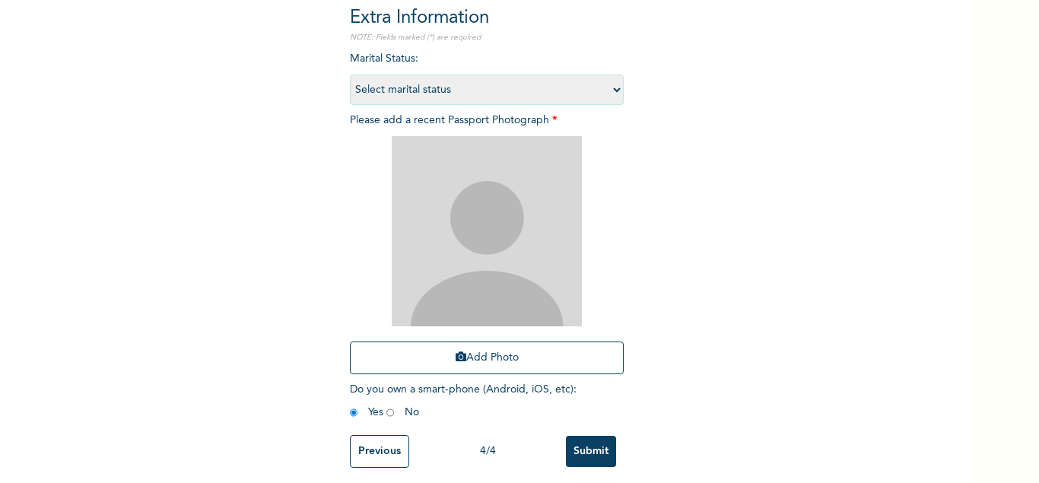
scroll to position [172, 0]
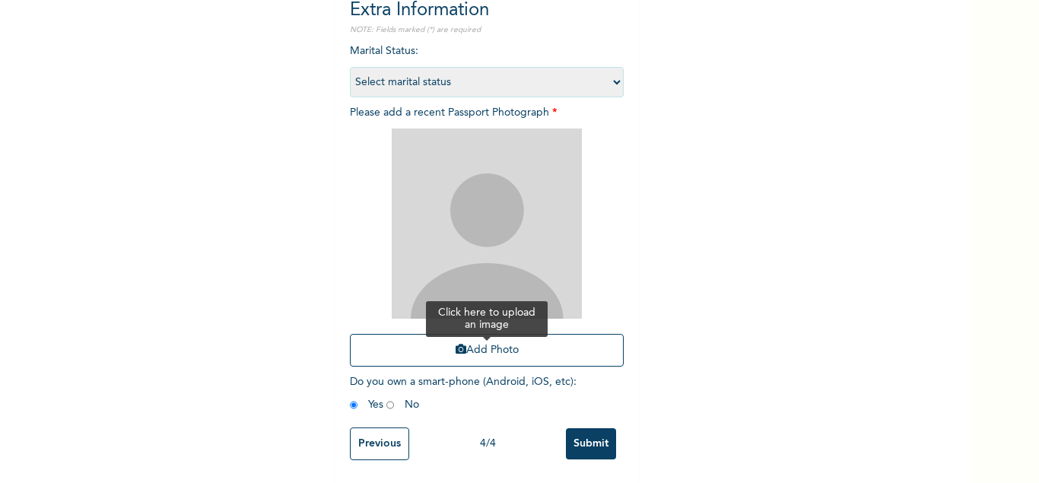
click at [489, 348] on button "Add Photo" at bounding box center [487, 350] width 274 height 33
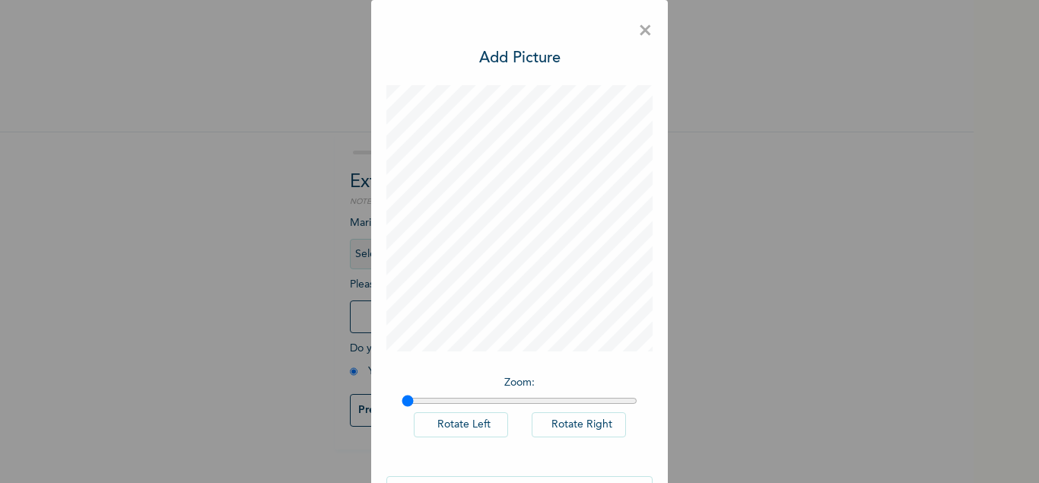
scroll to position [55, 0]
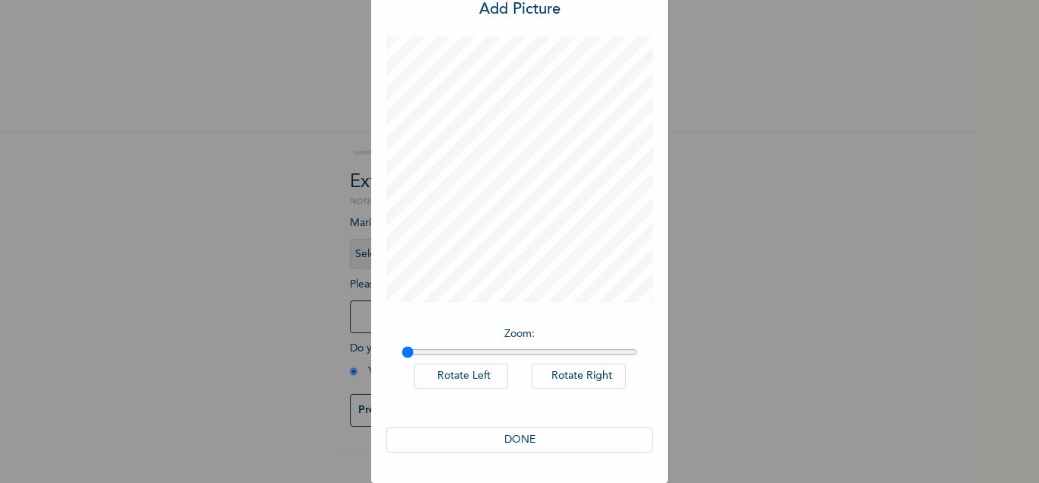
click at [548, 441] on button "DONE" at bounding box center [520, 440] width 266 height 25
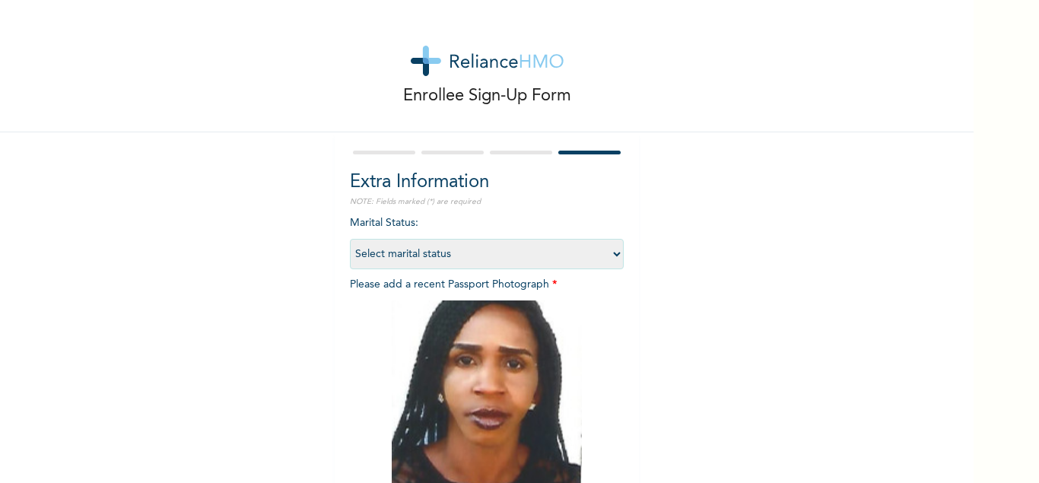
scroll to position [172, 0]
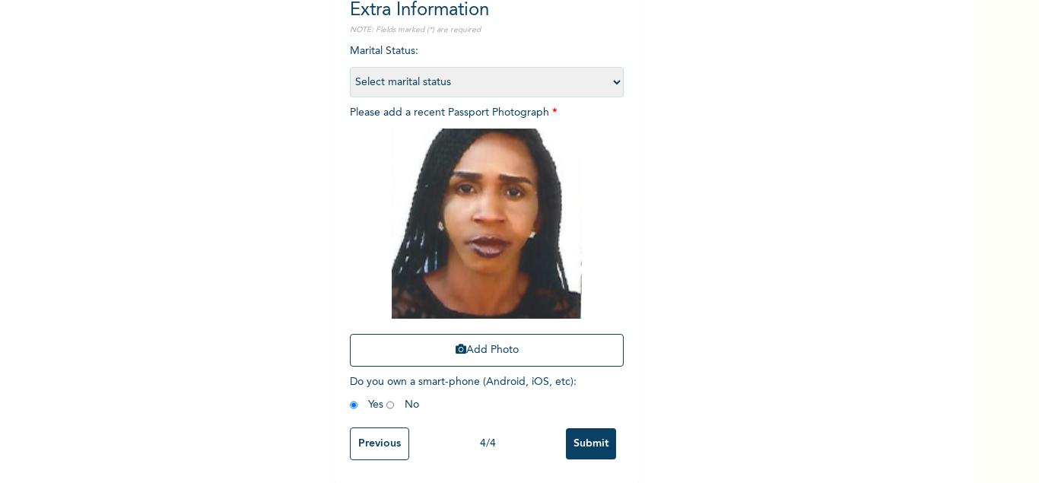
click at [597, 442] on input "Submit" at bounding box center [591, 443] width 50 height 31
